Goal: Task Accomplishment & Management: Use online tool/utility

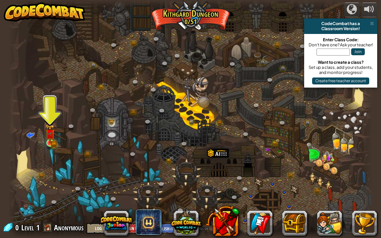
click at [55, 141] on div at bounding box center [190, 119] width 364 height 238
click at [53, 140] on img at bounding box center [49, 134] width 9 height 20
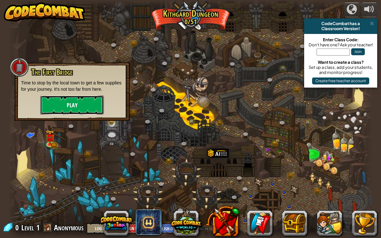
click at [77, 104] on button "Play" at bounding box center [71, 105] width 63 height 19
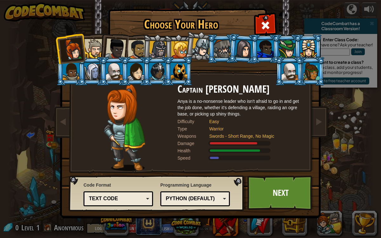
click at [138, 45] on div at bounding box center [138, 50] width 20 height 20
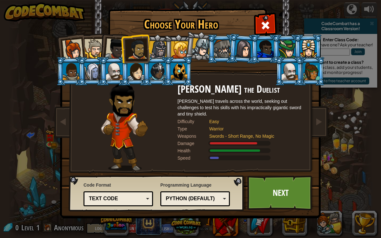
click at [213, 42] on li at bounding box center [221, 48] width 29 height 29
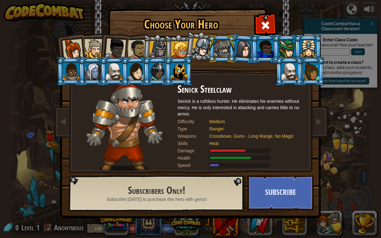
click at [166, 63] on li at bounding box center [178, 71] width 29 height 29
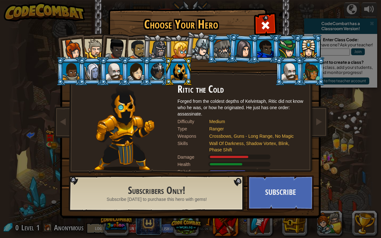
click at [164, 68] on li at bounding box center [178, 71] width 29 height 29
click at [177, 42] on div at bounding box center [179, 49] width 17 height 17
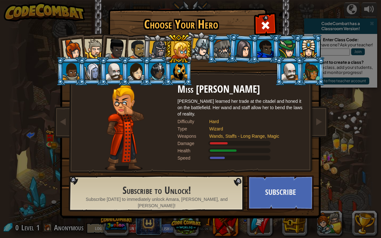
click at [169, 50] on li at bounding box center [178, 48] width 29 height 29
click at [168, 50] on li at bounding box center [178, 48] width 29 height 29
click at [162, 53] on div at bounding box center [158, 50] width 18 height 18
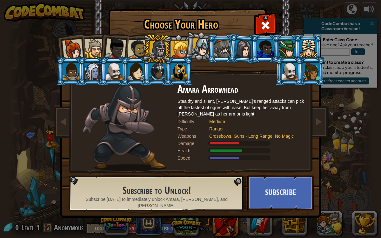
click at [296, 72] on div at bounding box center [289, 71] width 17 height 17
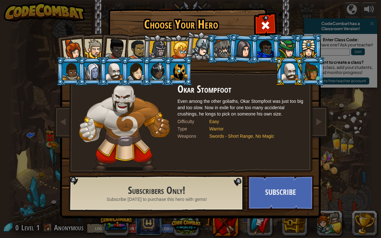
click at [142, 52] on li at bounding box center [157, 49] width 30 height 30
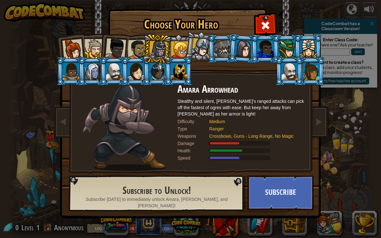
click at [137, 43] on div at bounding box center [138, 50] width 20 height 20
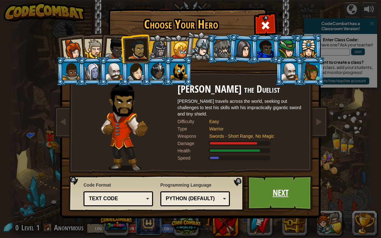
click at [282, 195] on link "Next" at bounding box center [280, 192] width 66 height 35
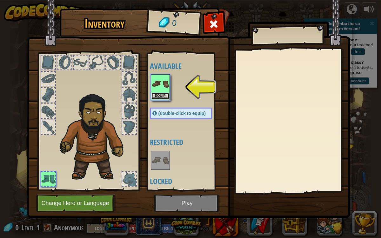
click at [168, 96] on button "Equip" at bounding box center [160, 96] width 18 height 7
click at [168, 96] on div "Available Equip (double-click to equip) Restricted Locked" at bounding box center [187, 122] width 75 height 132
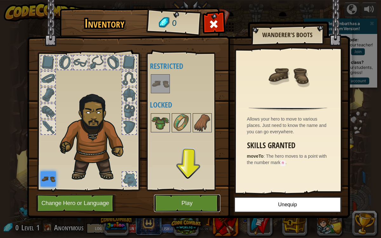
click at [182, 199] on button "Play" at bounding box center [187, 203] width 66 height 17
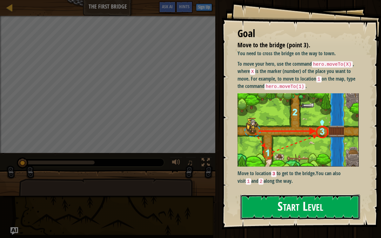
click at [308, 195] on button "Start Level" at bounding box center [300, 207] width 120 height 25
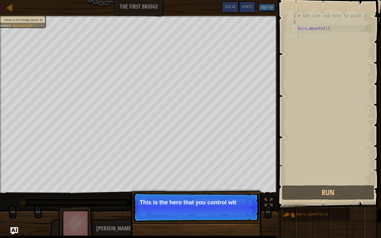
click at [329, 30] on div "# Add code and move to point 3 hero . moveTo ( 1 )" at bounding box center [333, 105] width 75 height 184
type textarea "hero.moveTo(1)"
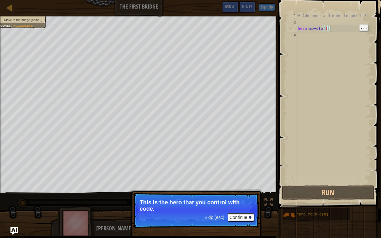
click at [303, 35] on div "# Add code and move to point 3 hero . moveTo ( 1 )" at bounding box center [333, 105] width 75 height 184
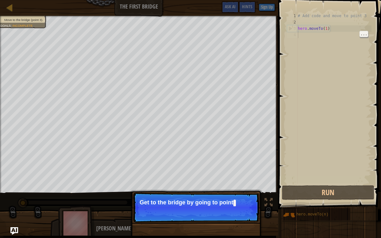
click at [320, 36] on div "# Add code and move to point 3 hero . moveTo ( 1 )" at bounding box center [333, 105] width 75 height 184
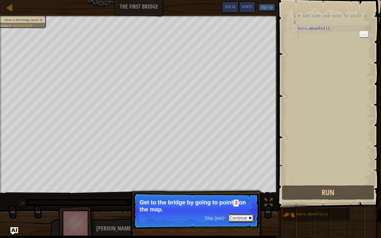
click at [246, 219] on button "Continue" at bounding box center [241, 218] width 26 height 8
click at [242, 220] on p "Skip (esc) Continue Get to the bridge by going to point 3 on the map." at bounding box center [196, 211] width 126 height 36
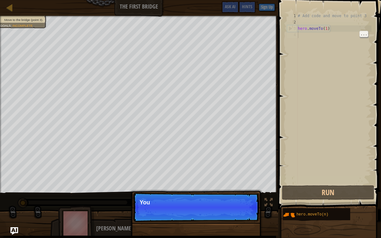
click at [245, 215] on p "Skip (esc) Continue You" at bounding box center [196, 207] width 126 height 29
click at [241, 221] on p "Skip (esc) Continue You can use these methods. Right now," at bounding box center [196, 207] width 126 height 29
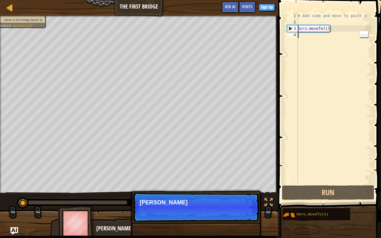
click at [241, 225] on div "Skip (esc) Continue Ty" at bounding box center [196, 240] width 132 height 94
click at [242, 224] on div "Skip (esc) Continue Ty" at bounding box center [196, 240] width 132 height 94
click at [233, 216] on p "Skip (esc) Continue Type your code" at bounding box center [196, 207] width 126 height 29
click at [235, 215] on p "Skip (esc) Continue Type your code" at bounding box center [196, 207] width 126 height 29
click at [238, 216] on p "Skip (esc) Continue Type your code on the right." at bounding box center [196, 207] width 126 height 29
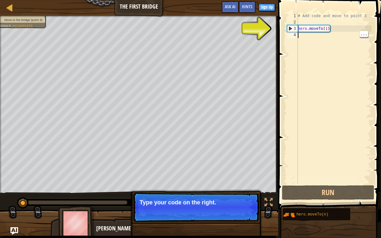
click at [237, 216] on p "Skip (esc) Continue Type your code on the right." at bounding box center [196, 207] width 126 height 29
click at [237, 218] on p "Skip (esc) Continue Type your code on the right. Add mo" at bounding box center [196, 207] width 126 height 29
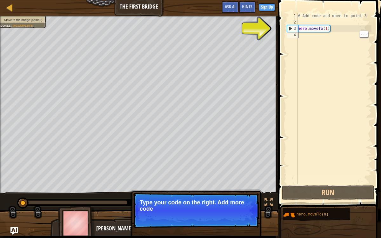
click at [238, 215] on p "Skip (esc) Continue Type your code on the right. Add more code" at bounding box center [196, 211] width 126 height 36
click at [240, 214] on p "Skip (esc) Continue Type your code on the right. Add more code" at bounding box center [196, 211] width 126 height 36
click at [241, 214] on p "Skip (esc) Continue Type your code on the right. Add more code to get" at bounding box center [196, 211] width 126 height 36
click at [240, 219] on p "Skip (esc) Continue Type your code on the right. Add more code to get to po" at bounding box center [196, 211] width 126 height 36
click at [240, 221] on p "Skip (esc) Continue Type your code on the right. Add more code to get to point …" at bounding box center [196, 211] width 126 height 36
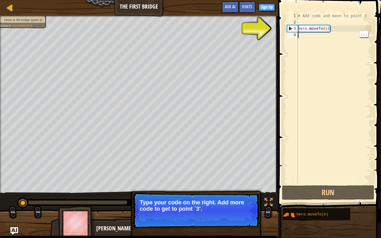
click at [241, 215] on button "Continue" at bounding box center [241, 217] width 26 height 8
click at [241, 216] on p "Skip (esc) Continue Type your code on the right. Add more code to get to point …" at bounding box center [196, 211] width 126 height 36
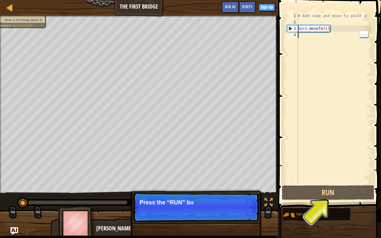
click at [238, 218] on p "Skip (esc) Continue Press the “RUN” bu" at bounding box center [196, 207] width 126 height 29
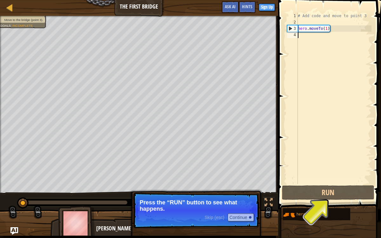
scroll to position [0, 0]
click at [219, 217] on span "Skip (esc)" at bounding box center [214, 217] width 20 height 5
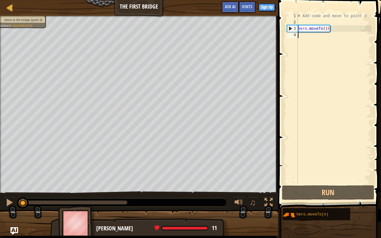
click at [221, 207] on div "♫" at bounding box center [139, 200] width 278 height 19
click at [313, 36] on div "# Add code and move to point 3 hero . moveTo ( 1 )" at bounding box center [333, 105] width 75 height 184
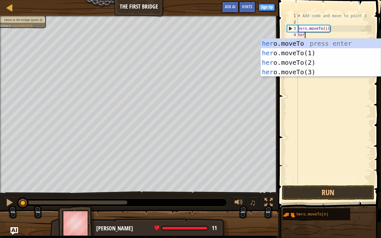
scroll to position [3, 0]
click at [319, 64] on div "hero .moveTo press enter hero .moveTo(1) press enter hero .moveTo(2) press ente…" at bounding box center [321, 67] width 120 height 57
type textarea "hero.moveTo(2)"
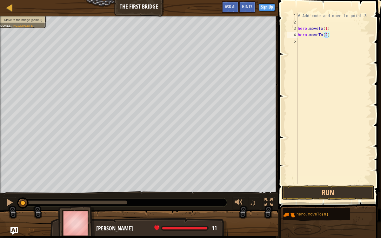
click at [311, 44] on div "# Add code and move to point 3 hero . moveTo ( 1 ) hero . moveTo ( 2 )" at bounding box center [333, 105] width 75 height 184
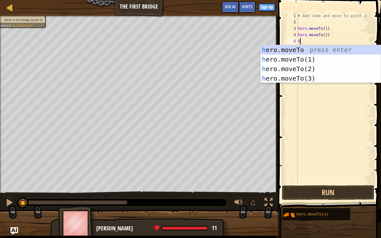
click at [318, 80] on div "h ero.moveTo press enter h ero.moveTo(1) press enter h ero.moveTo(2) press ente…" at bounding box center [321, 73] width 120 height 57
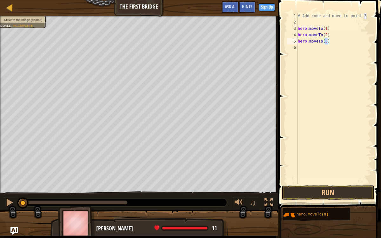
type textarea "hero.moveTo(3)"
click at [338, 198] on button "Run" at bounding box center [328, 192] width 92 height 15
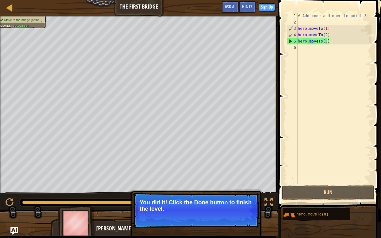
click at [249, 213] on p "You did it! Click the Done button to finish the level." at bounding box center [196, 211] width 126 height 36
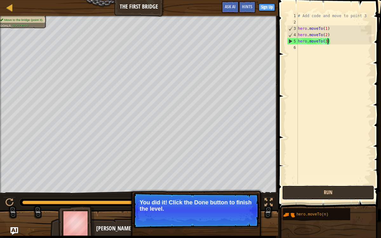
click at [312, 189] on button "Run" at bounding box center [328, 192] width 92 height 15
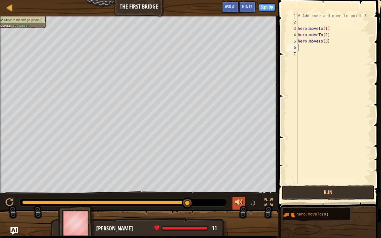
click at [234, 204] on button at bounding box center [238, 203] width 13 height 13
click at [30, 229] on div at bounding box center [139, 226] width 278 height 32
click at [31, 231] on div at bounding box center [139, 226] width 278 height 32
click at [34, 234] on div at bounding box center [139, 226] width 278 height 32
click at [359, 191] on button "Run" at bounding box center [328, 192] width 92 height 15
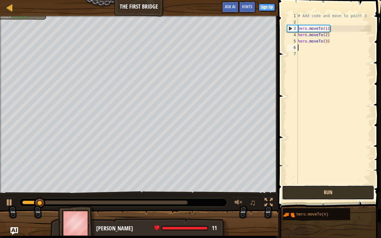
click at [360, 195] on button "Run" at bounding box center [328, 192] width 92 height 15
click at [360, 196] on button "Run" at bounding box center [328, 192] width 92 height 15
click at [359, 195] on button "Run" at bounding box center [328, 192] width 92 height 15
click at [359, 196] on button "Run" at bounding box center [328, 192] width 92 height 15
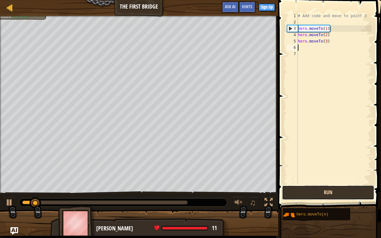
click at [358, 198] on button "Run" at bounding box center [328, 192] width 92 height 15
click at [356, 199] on button "Run" at bounding box center [328, 192] width 92 height 15
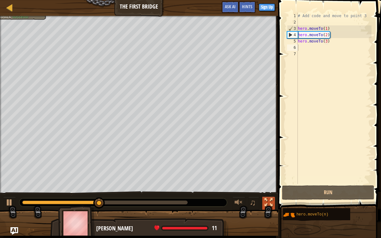
click at [270, 203] on div at bounding box center [268, 202] width 8 height 8
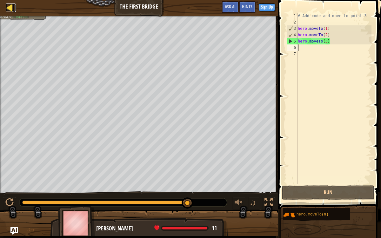
click at [9, 8] on div at bounding box center [10, 7] width 8 height 8
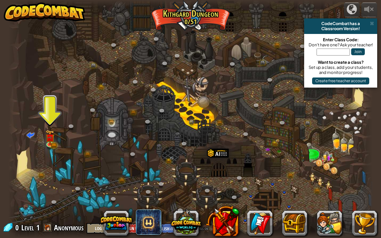
click at [56, 135] on div at bounding box center [190, 119] width 364 height 238
click at [52, 135] on img at bounding box center [49, 133] width 5 height 5
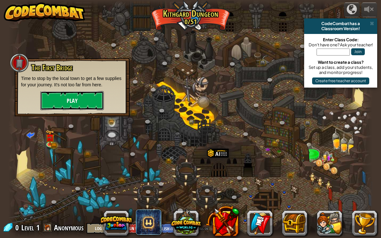
click at [79, 99] on button "Play" at bounding box center [71, 100] width 63 height 19
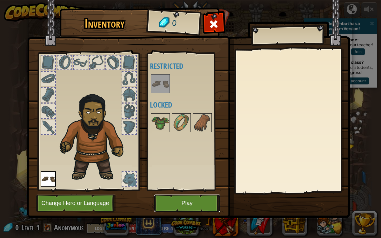
click at [195, 197] on button "Play" at bounding box center [187, 203] width 66 height 17
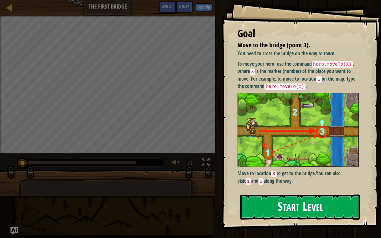
click at [294, 106] on img at bounding box center [297, 129] width 121 height 73
click at [283, 220] on div "Goal Move to the bridge (point 3). You need to cross the bridge on the way to t…" at bounding box center [300, 114] width 159 height 229
click at [283, 209] on button "Start Level" at bounding box center [300, 207] width 120 height 25
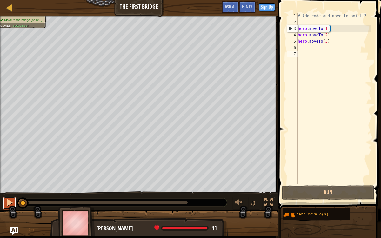
click at [9, 207] on div at bounding box center [9, 202] width 8 height 8
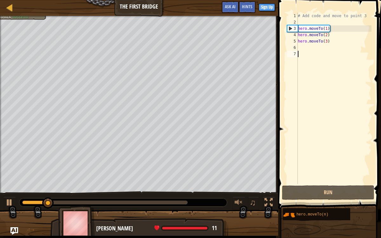
click at [51, 201] on div at bounding box center [47, 202] width 11 height 11
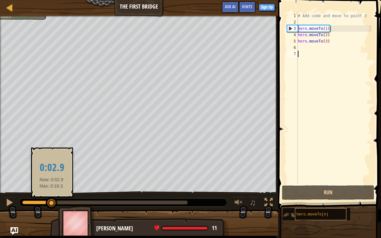
click at [337, 218] on div "hero.moveTo(n)" at bounding box center [320, 214] width 51 height 12
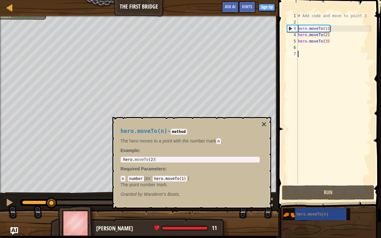
click at [256, 124] on div "hero.moveTo(n) - method The hero moves to a point with the number [PERSON_NAME]…" at bounding box center [190, 162] width 148 height 81
click at [262, 124] on button "×" at bounding box center [263, 124] width 5 height 9
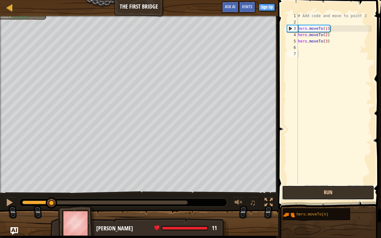
click at [305, 192] on button "Run" at bounding box center [328, 192] width 92 height 15
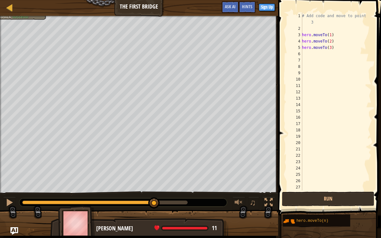
click at [184, 201] on div at bounding box center [104, 203] width 165 height 4
